Goal: Use online tool/utility: Utilize a website feature to perform a specific function

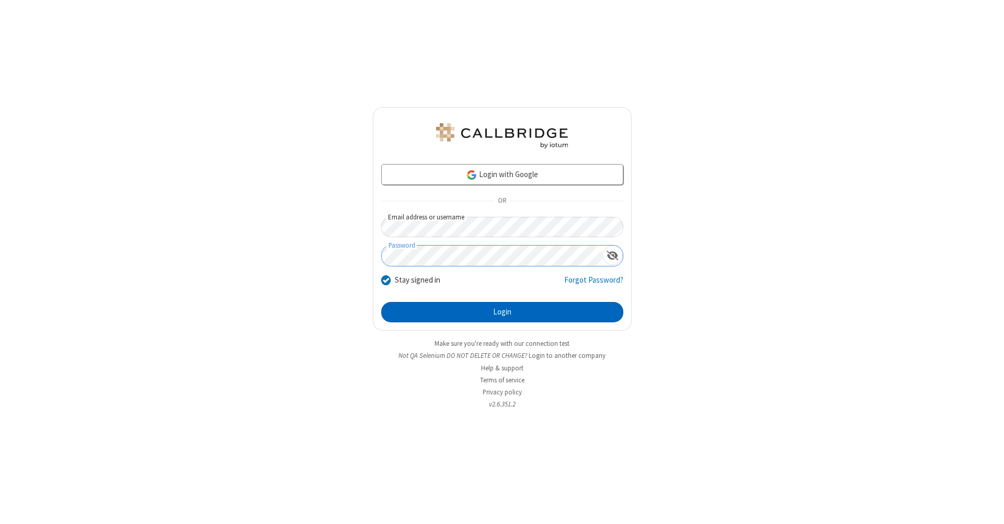
click at [502, 313] on button "Login" at bounding box center [502, 312] width 242 height 21
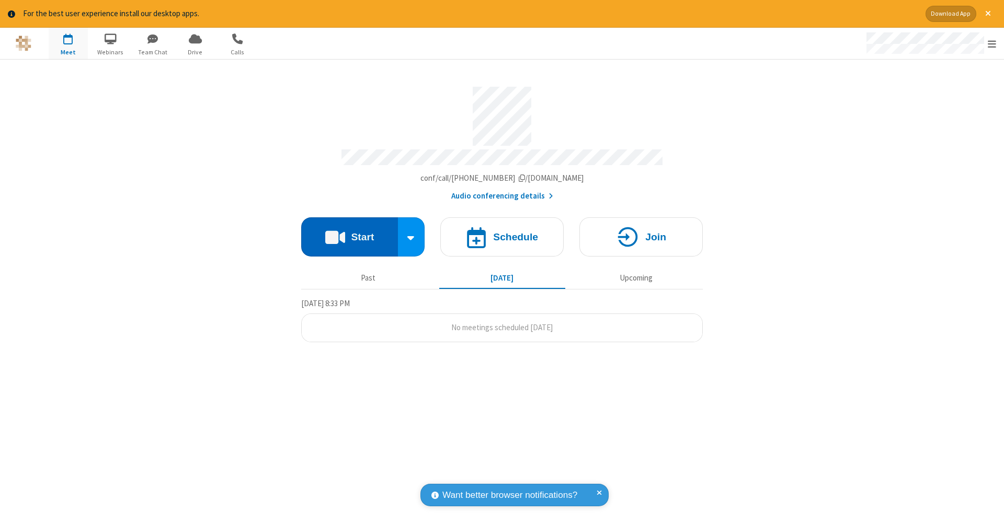
click at [349, 232] on button "Start" at bounding box center [349, 236] width 97 height 39
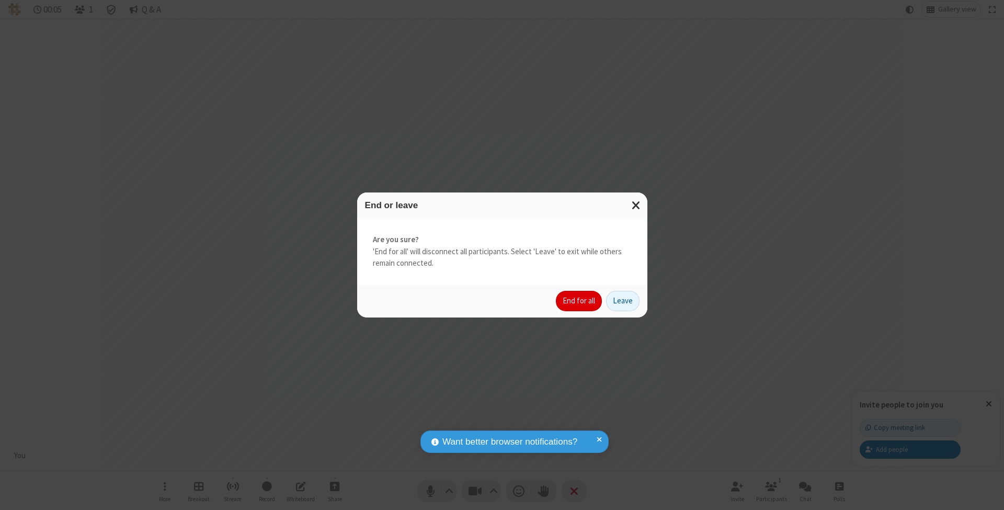
click at [579, 300] on button "End for all" at bounding box center [579, 301] width 46 height 21
